Goal: Task Accomplishment & Management: Manage account settings

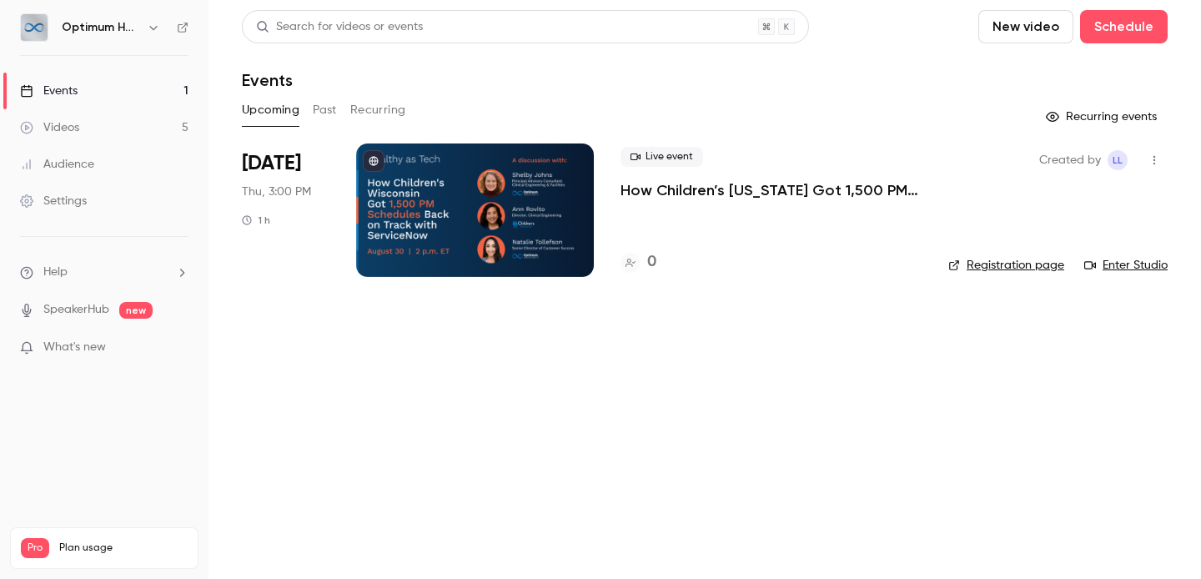
click at [515, 241] on div at bounding box center [475, 209] width 238 height 133
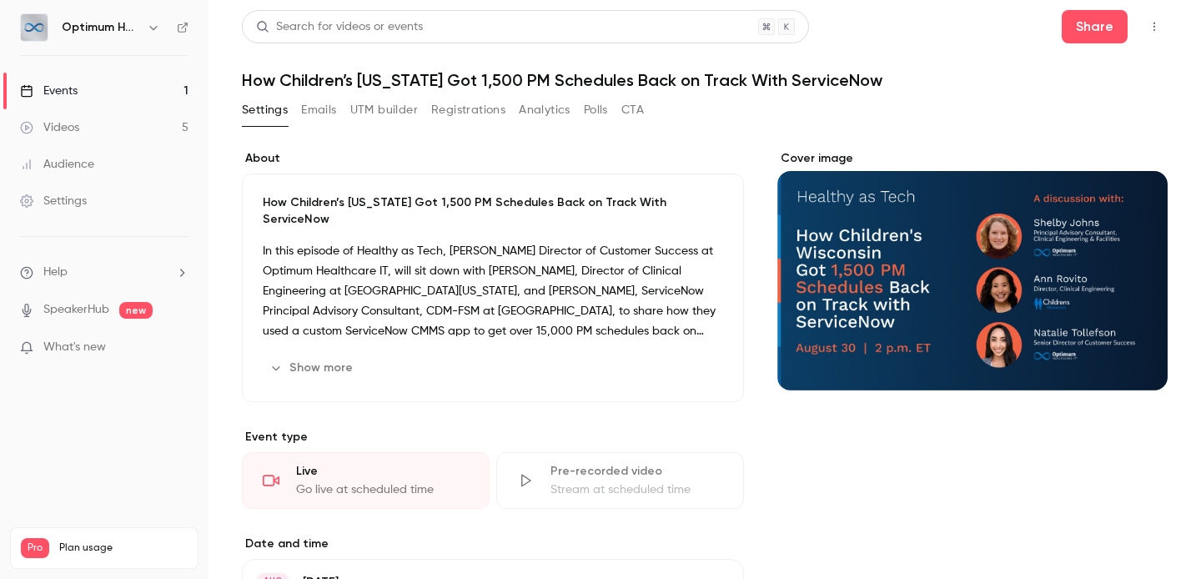
click at [985, 254] on div "Cover image" at bounding box center [972, 270] width 390 height 240
click at [0, 0] on input "Cover image" at bounding box center [0, 0] width 0 height 0
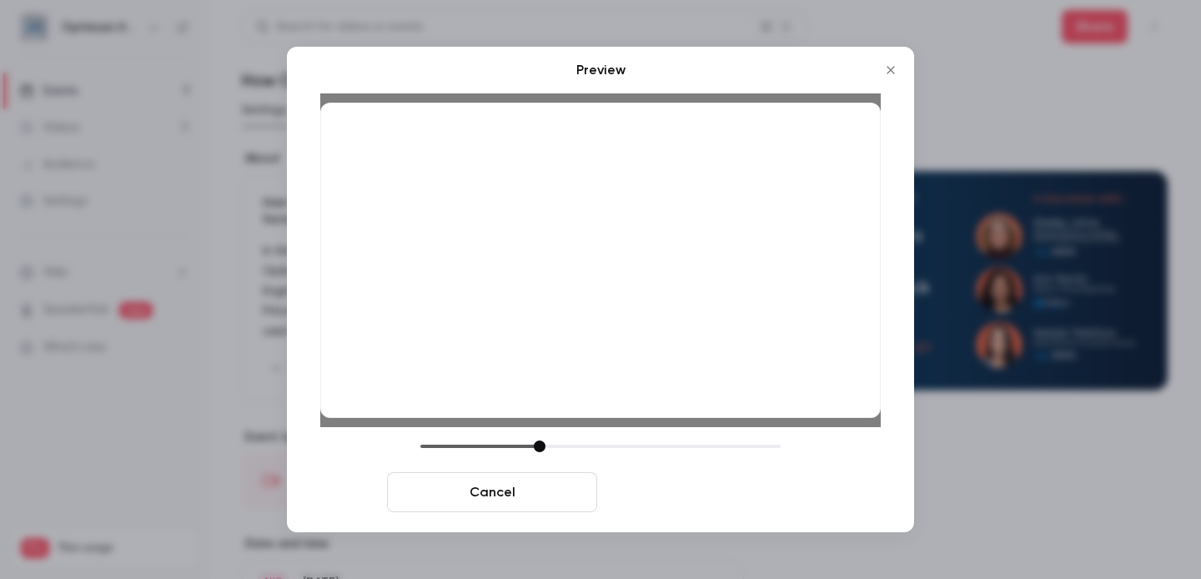
click at [721, 491] on button "Save cover" at bounding box center [709, 492] width 210 height 40
click at [687, 494] on button "Save cover" at bounding box center [709, 492] width 210 height 40
